Goal: Task Accomplishment & Management: Complete application form

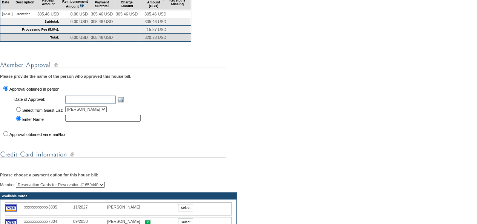
scroll to position [167, 0]
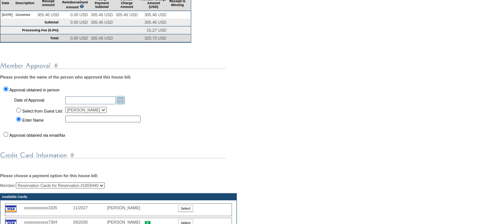
click at [125, 104] on link "Open the calendar popup." at bounding box center [121, 100] width 8 height 8
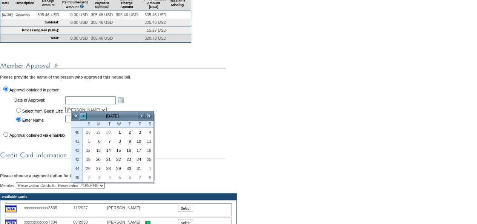
click at [84, 114] on link "<" at bounding box center [84, 116] width 8 height 8
click at [140, 150] on link "19" at bounding box center [137, 150] width 9 height 8
type input "[DATE]"
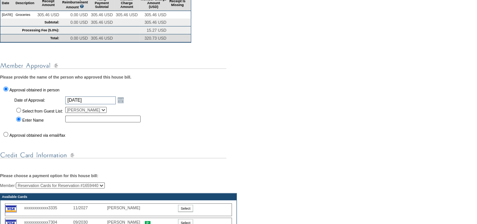
click at [76, 122] on input "text" at bounding box center [102, 118] width 75 height 7
type input "m"
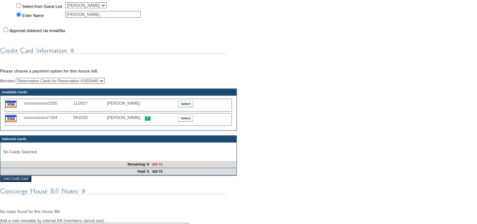
scroll to position [273, 0]
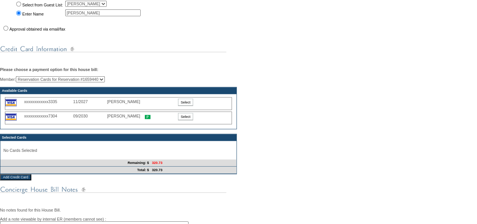
type input "[PERSON_NAME]"
click at [21, 180] on input "Add Credit Card" at bounding box center [15, 177] width 31 height 6
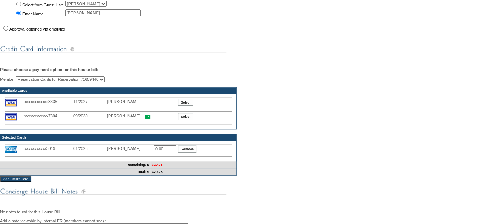
drag, startPoint x: 167, startPoint y: 157, endPoint x: 148, endPoint y: 158, distance: 19.6
click at [148, 156] on div "xxxxxxxxxxx3019 01/2028 [PERSON_NAME] 0.00 Remove" at bounding box center [118, 150] width 227 height 13
type input "320.73"
click at [244, 174] on div "Member: Reservation Cards for Reservation #1659440 [PERSON_NAME] (Primary) Avai…" at bounding box center [238, 126] width 477 height 100
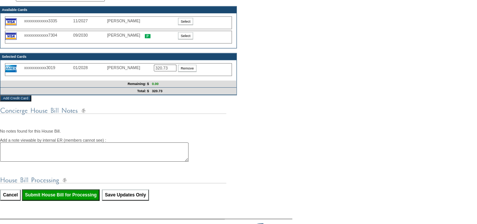
scroll to position [378, 0]
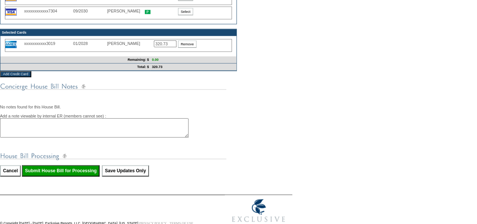
click at [74, 176] on input "Submit House Bill for Processing" at bounding box center [61, 170] width 78 height 11
type input "Processing..."
